Goal: Task Accomplishment & Management: Use online tool/utility

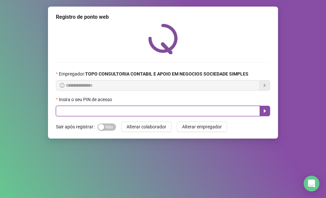
click at [69, 114] on input "text" at bounding box center [158, 111] width 204 height 11
type input "*****"
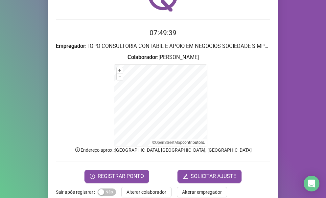
scroll to position [57, 0]
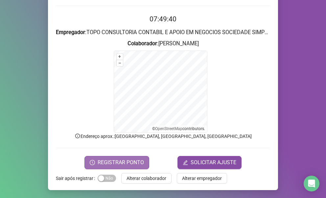
click at [124, 159] on span "REGISTRAR PONTO" at bounding box center [121, 163] width 46 height 8
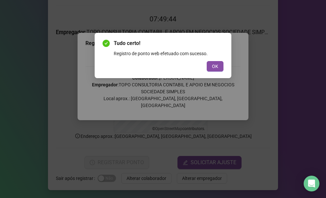
drag, startPoint x: 210, startPoint y: 65, endPoint x: 303, endPoint y: 80, distance: 93.6
click at [210, 65] on button "OK" at bounding box center [215, 66] width 17 height 11
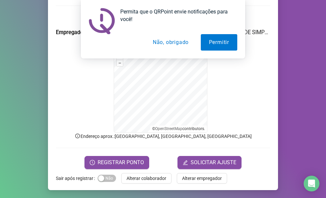
click at [157, 44] on button "Não, obrigado" at bounding box center [171, 42] width 52 height 16
